Goal: Check status

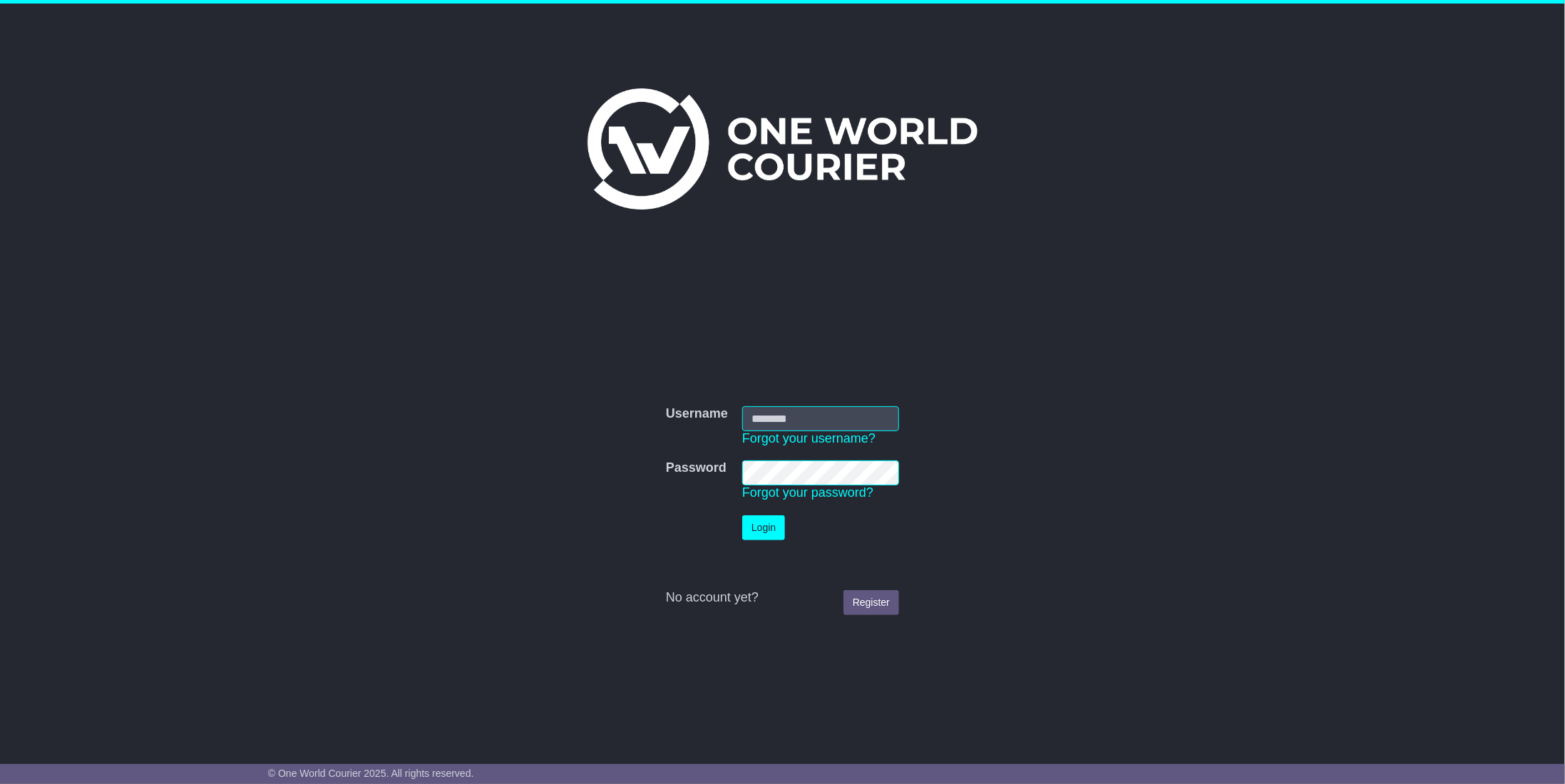
type input "**********"
click at [757, 525] on button "Login" at bounding box center [764, 527] width 43 height 25
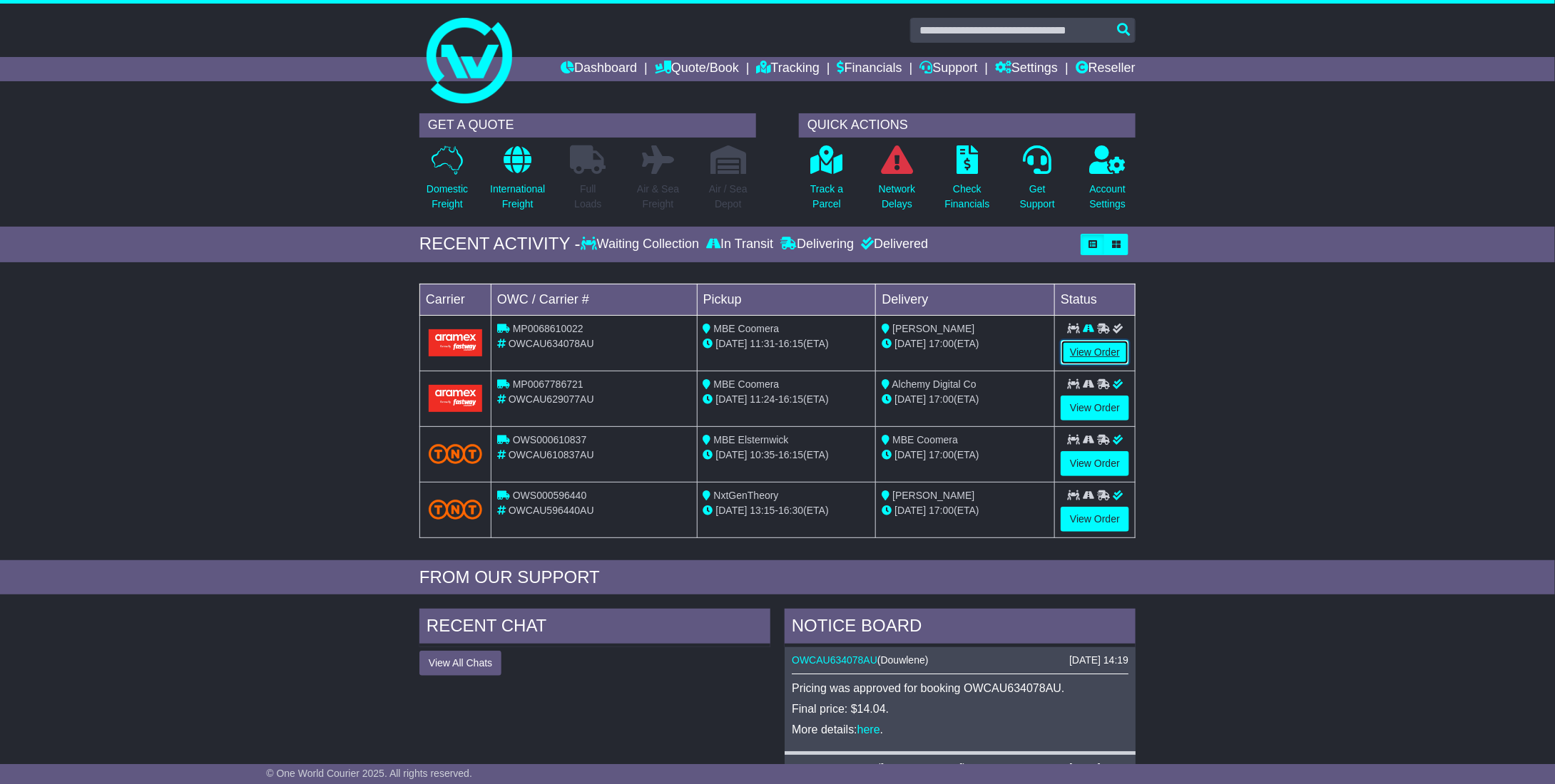
click at [1081, 348] on link "View Order" at bounding box center [1095, 352] width 69 height 25
click at [897, 176] on link "Network Delays" at bounding box center [896, 182] width 37 height 75
